Goal: Transaction & Acquisition: Book appointment/travel/reservation

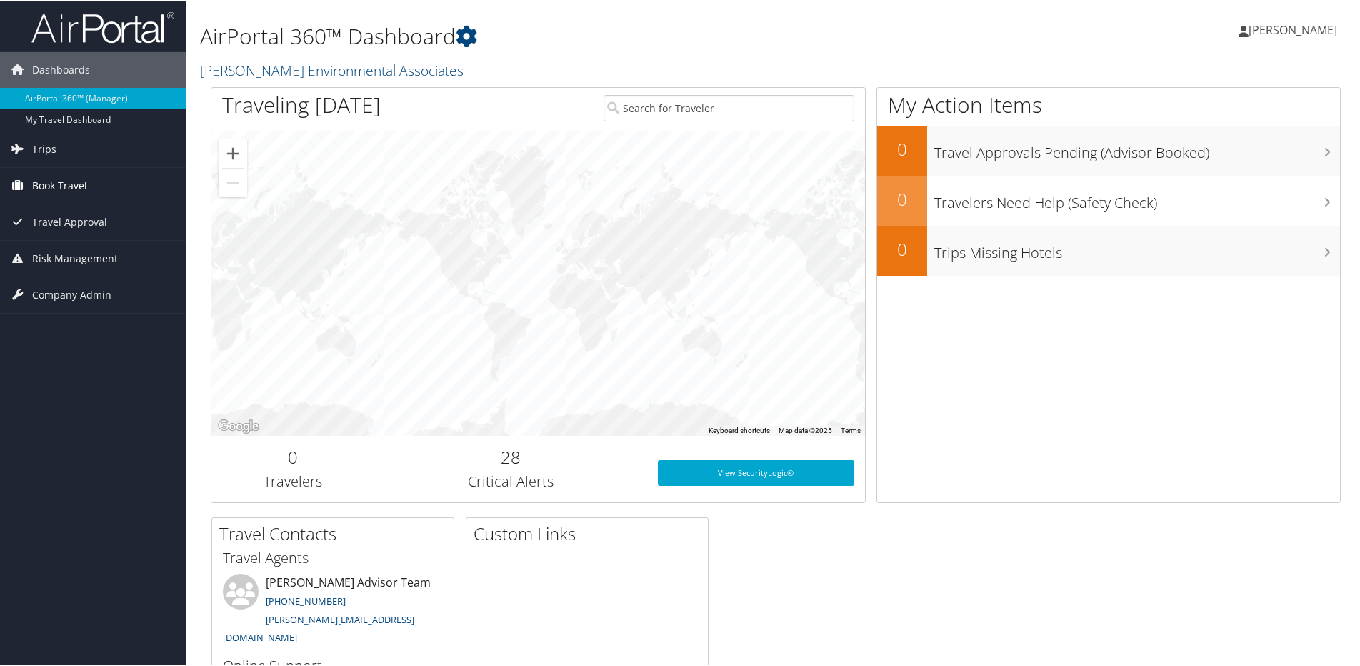
click at [76, 189] on span "Book Travel" at bounding box center [59, 184] width 55 height 36
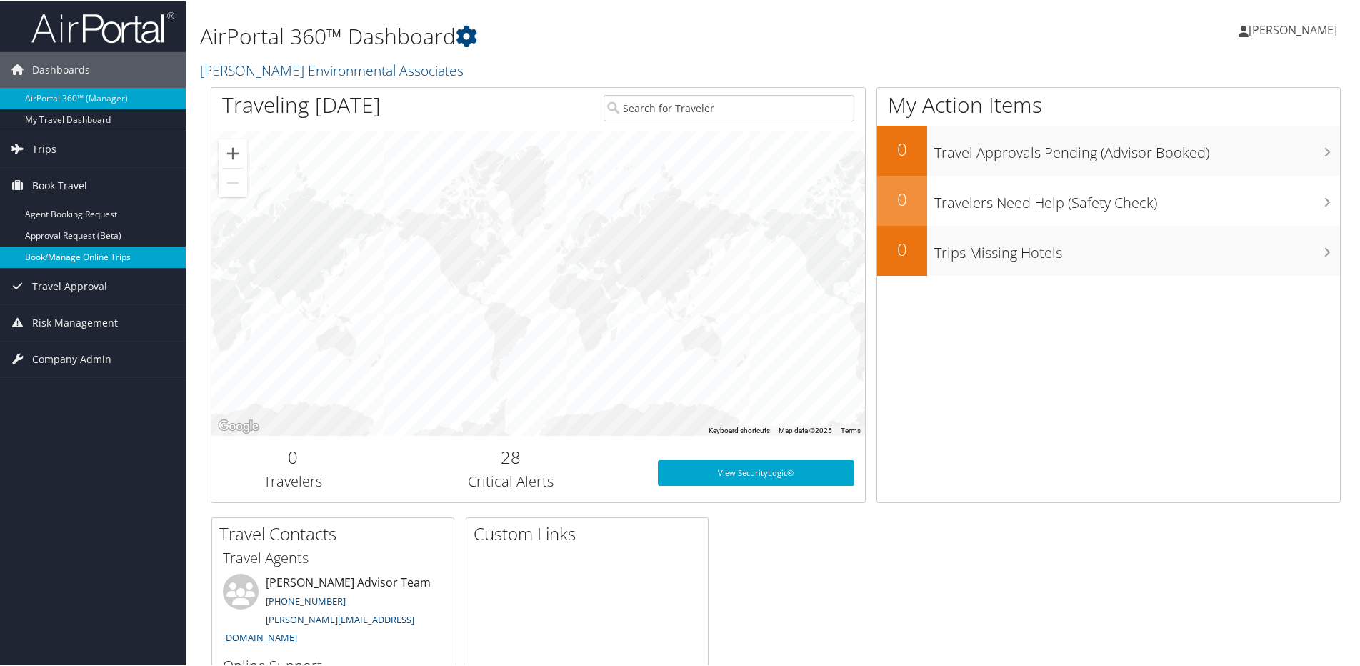
click at [87, 251] on link "Book/Manage Online Trips" at bounding box center [93, 255] width 186 height 21
